Goal: Ask a question

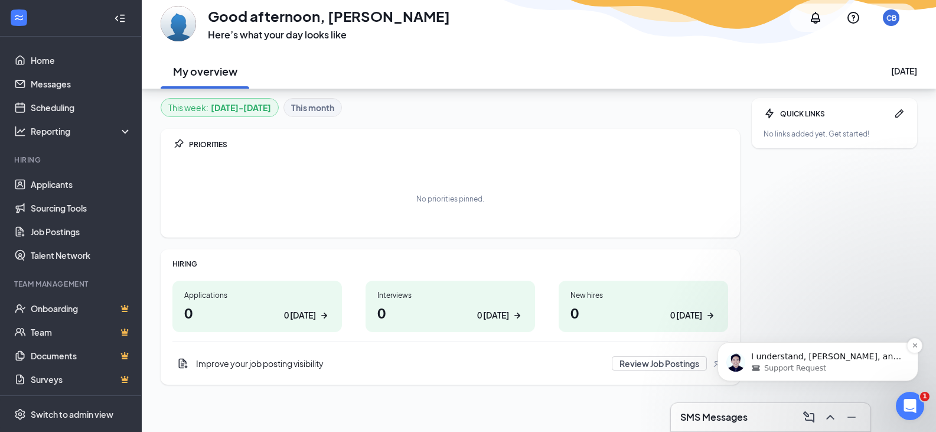
click at [807, 356] on p "I understand, [PERSON_NAME], and I apologize for any inconvenience this has cau…" at bounding box center [827, 357] width 152 height 12
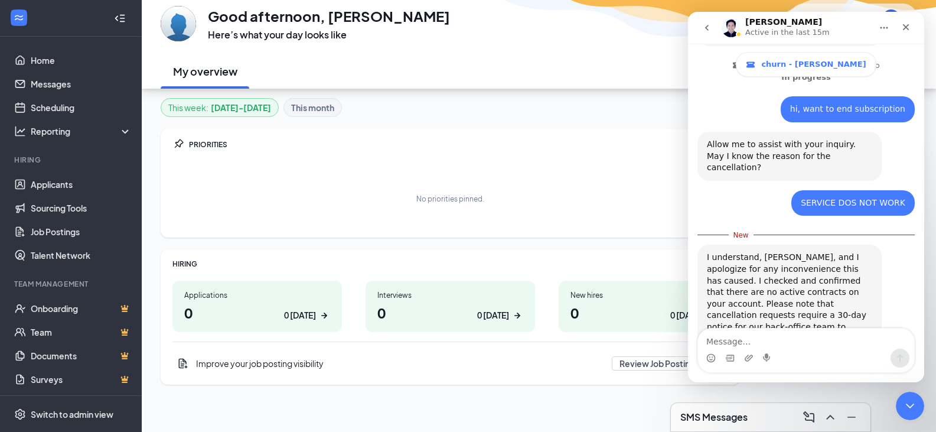
scroll to position [313, 0]
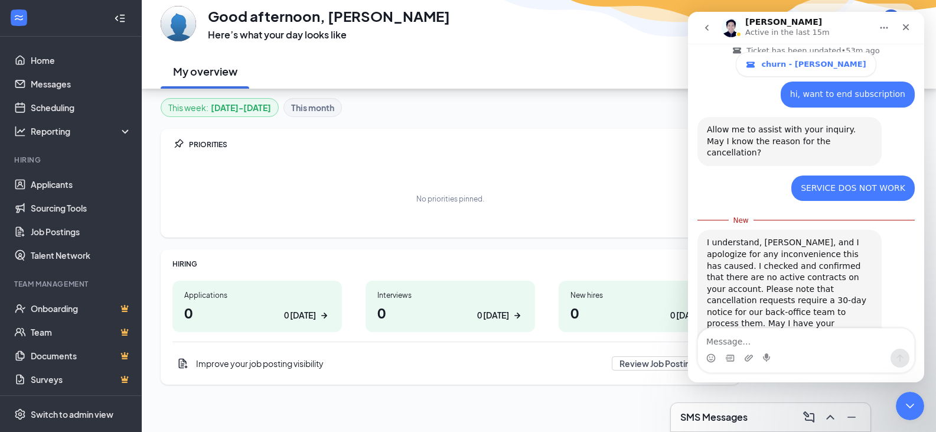
click at [795, 337] on textarea "Message…" at bounding box center [806, 338] width 216 height 20
type textarea "Y"
type textarea "t"
type textarea "yes please send cancel request"
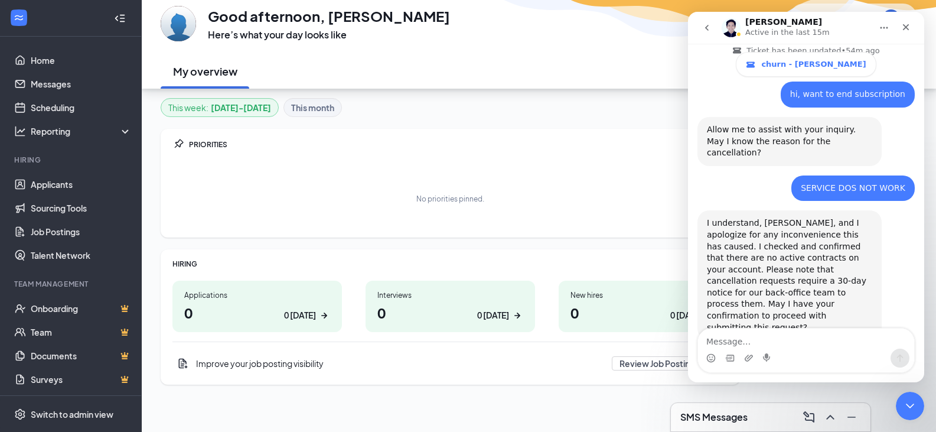
scroll to position [329, 0]
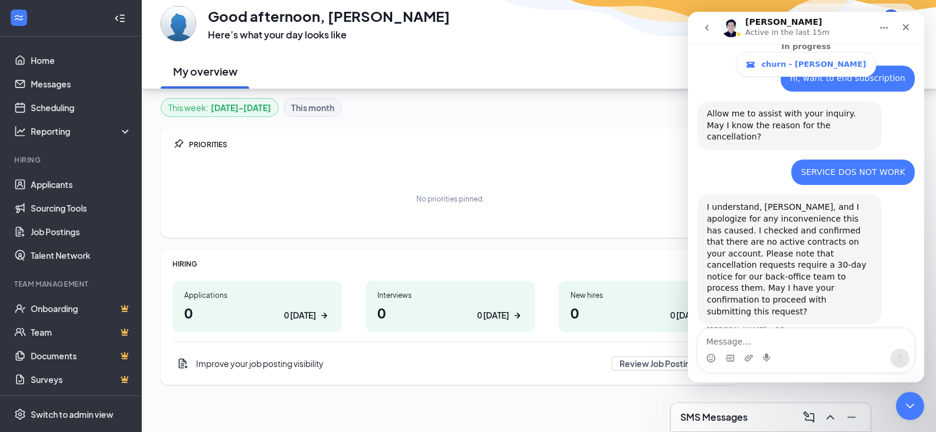
click at [706, 32] on button "go back" at bounding box center [707, 28] width 22 height 22
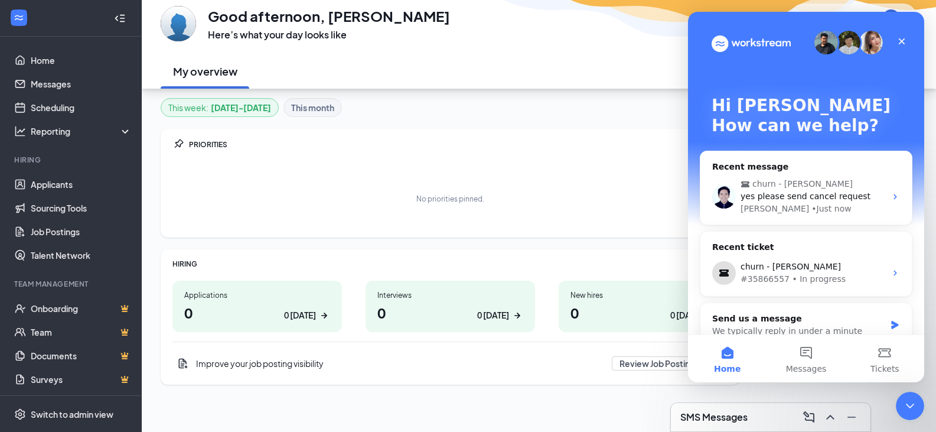
scroll to position [0, 0]
click at [905, 44] on icon "Close" at bounding box center [902, 41] width 6 height 6
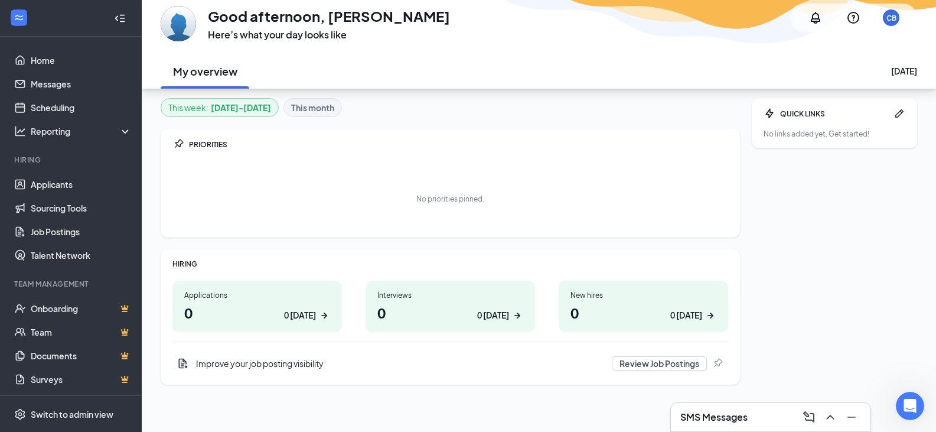
click at [729, 413] on h3 "SMS Messages" at bounding box center [713, 416] width 67 height 13
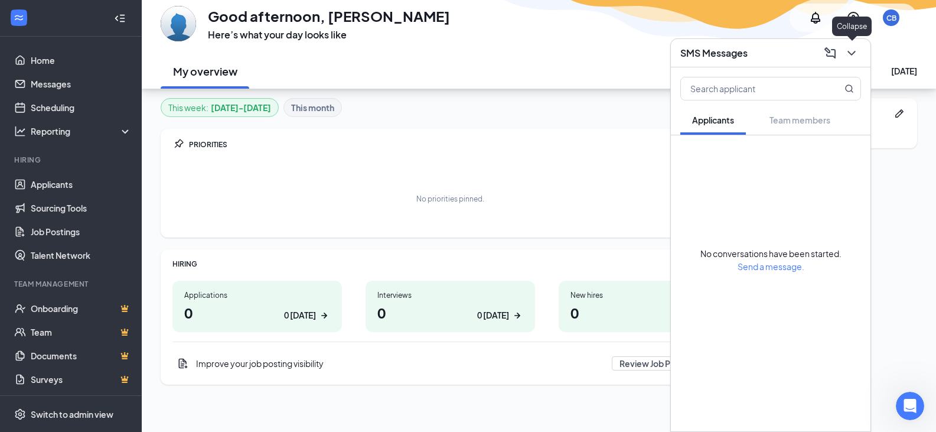
click at [849, 60] on icon "ChevronDown" at bounding box center [852, 53] width 14 height 14
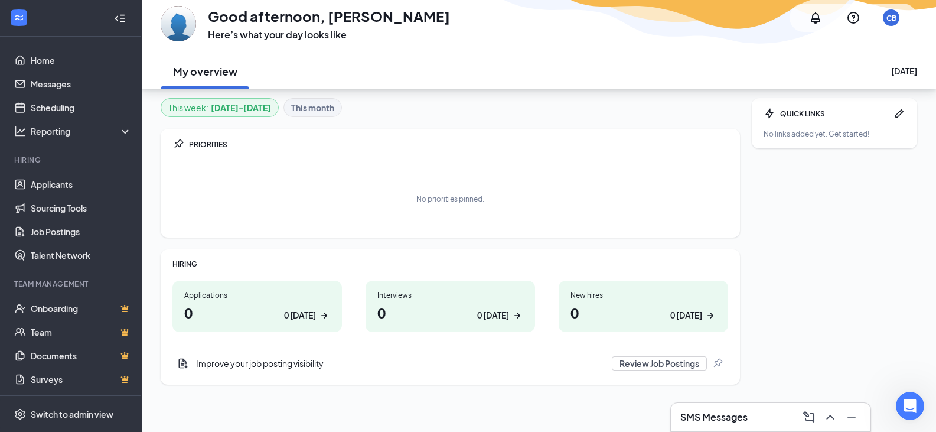
click at [20, 19] on icon "WorkstreamLogo" at bounding box center [19, 18] width 12 height 12
